Goal: Navigation & Orientation: Find specific page/section

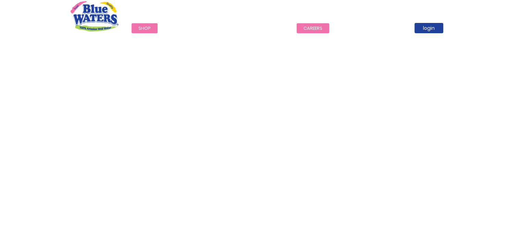
click at [304, 28] on link "careers" at bounding box center [313, 28] width 33 height 10
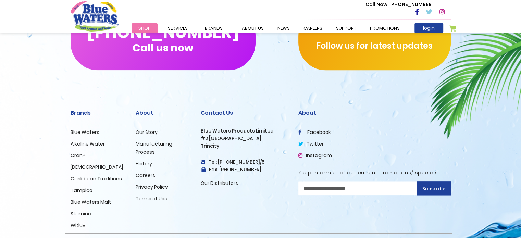
scroll to position [710, 0]
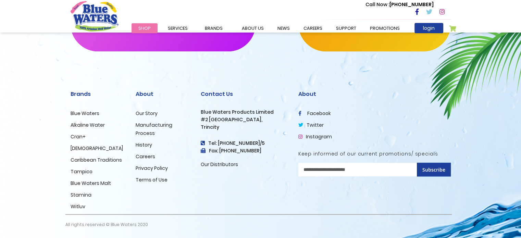
click at [142, 156] on link "Careers" at bounding box center [146, 156] width 20 height 7
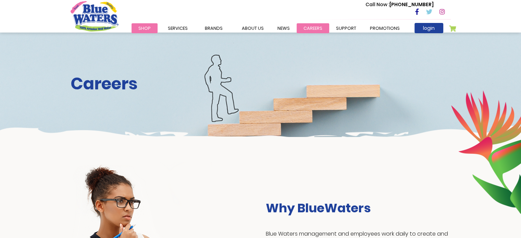
click at [301, 30] on link "careers" at bounding box center [313, 28] width 33 height 10
click at [307, 27] on link "careers" at bounding box center [313, 28] width 33 height 10
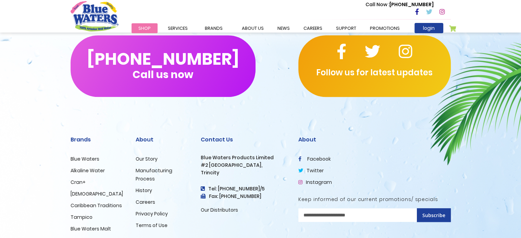
scroll to position [710, 0]
